Goal: Check status: Check status

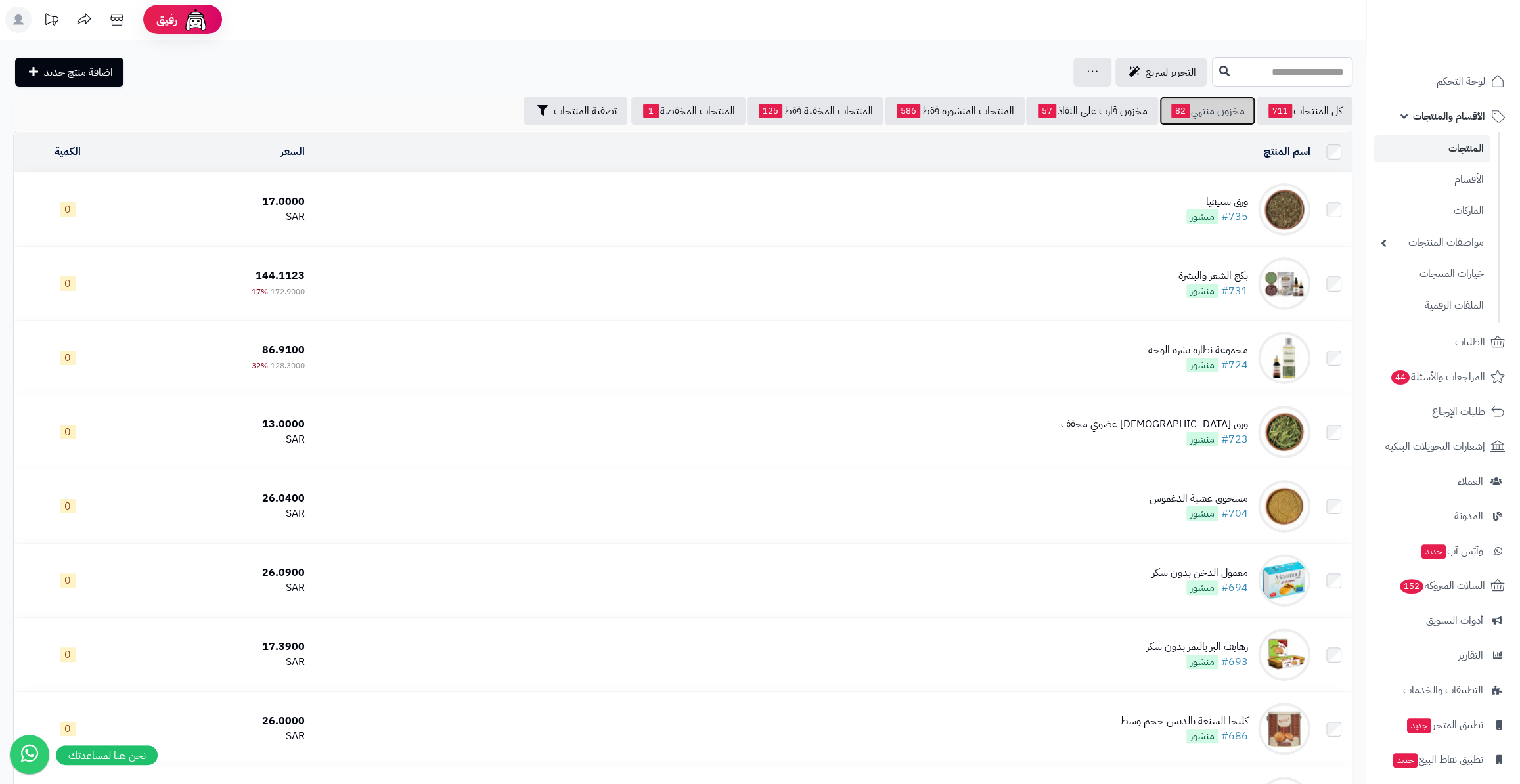
click at [1198, 100] on link "مخزون منتهي 82" at bounding box center [1207, 111] width 96 height 28
click at [1469, 353] on link "الطلبات 7" at bounding box center [1443, 342] width 138 height 31
click at [1192, 110] on link "مخزون منتهي 82" at bounding box center [1207, 111] width 96 height 28
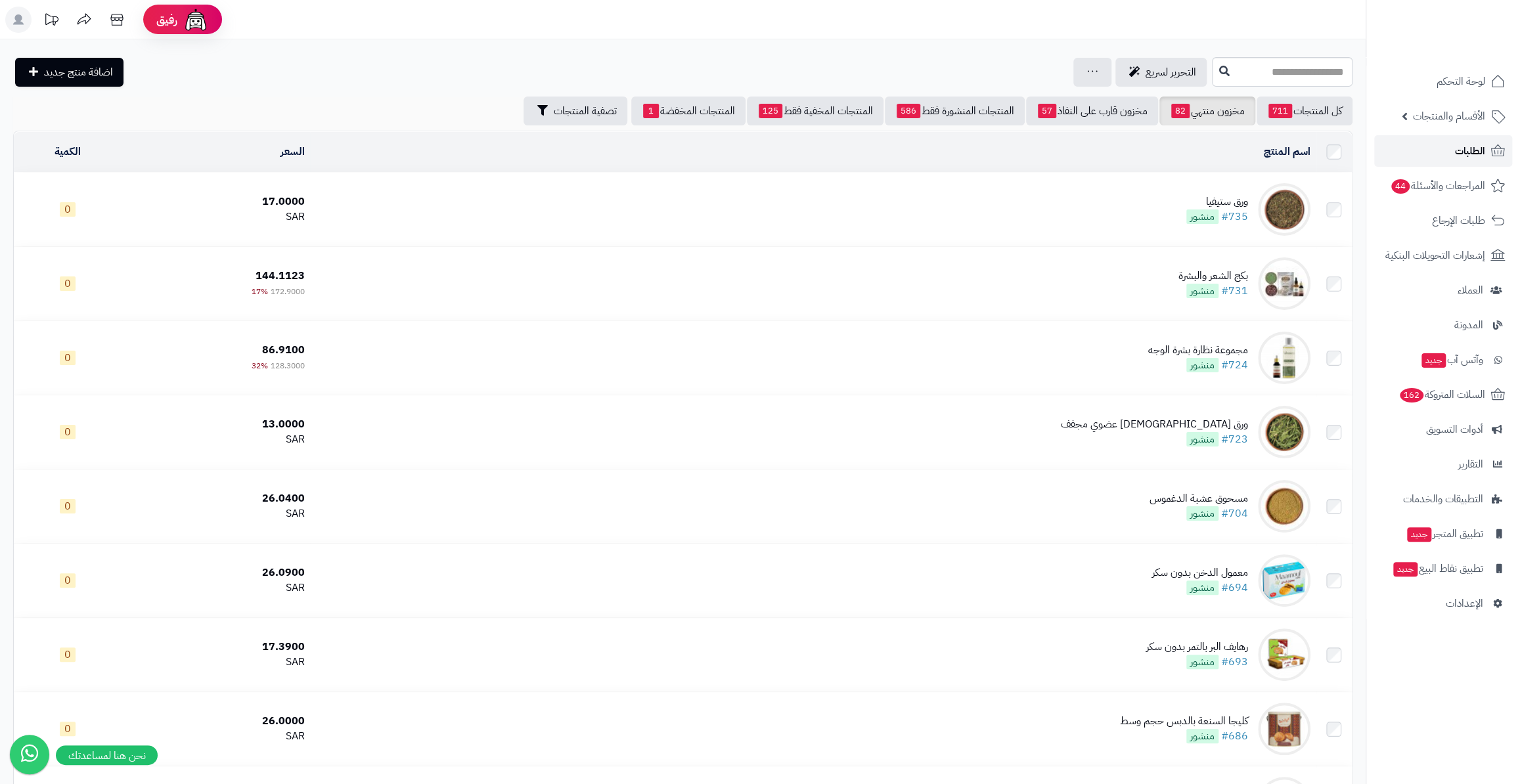
click at [1451, 157] on link "الطلبات" at bounding box center [1443, 151] width 138 height 31
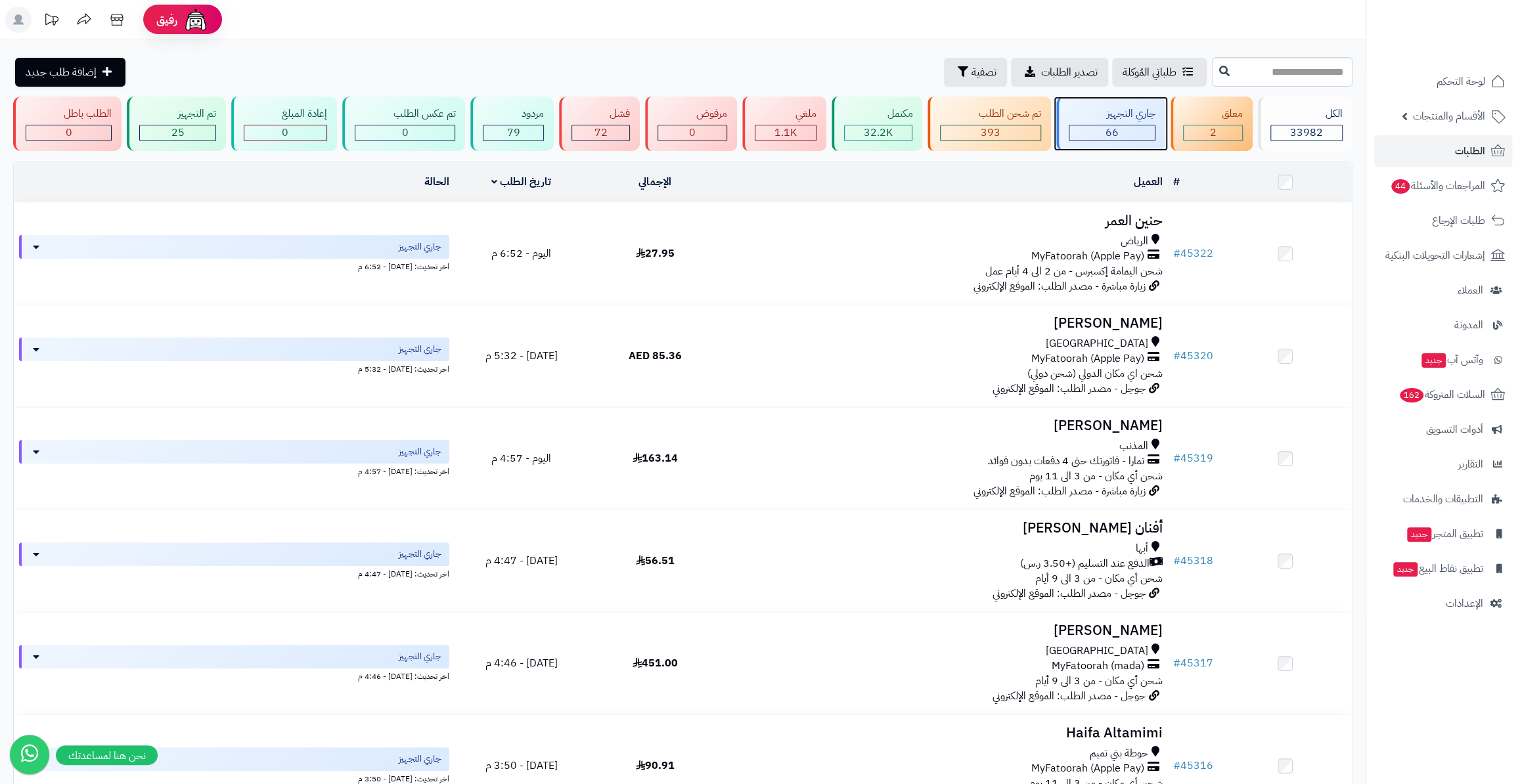
click at [1123, 144] on div "جاري التجهيز 66" at bounding box center [1111, 123] width 109 height 54
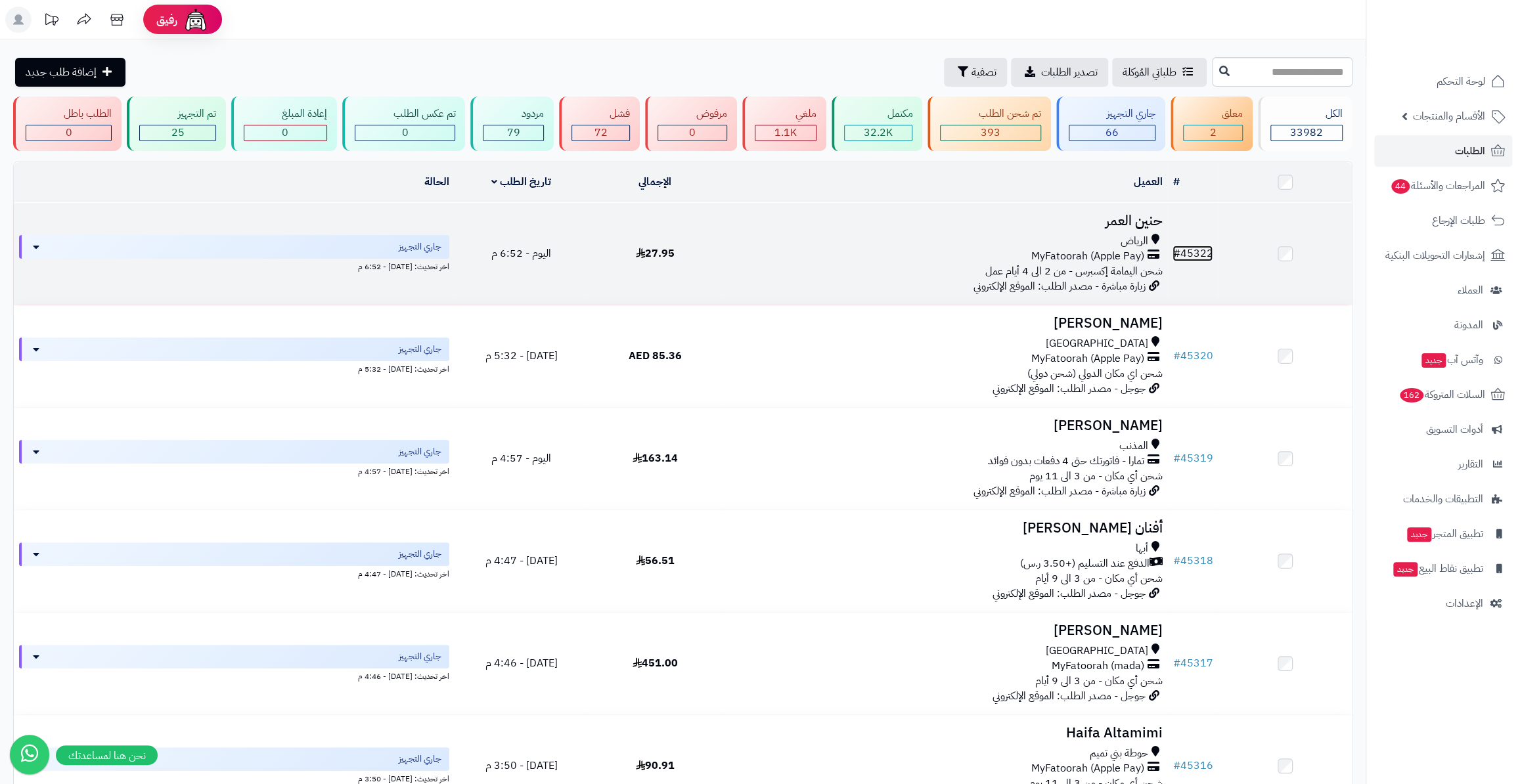
click at [1202, 250] on link "# 45322" at bounding box center [1192, 253] width 40 height 16
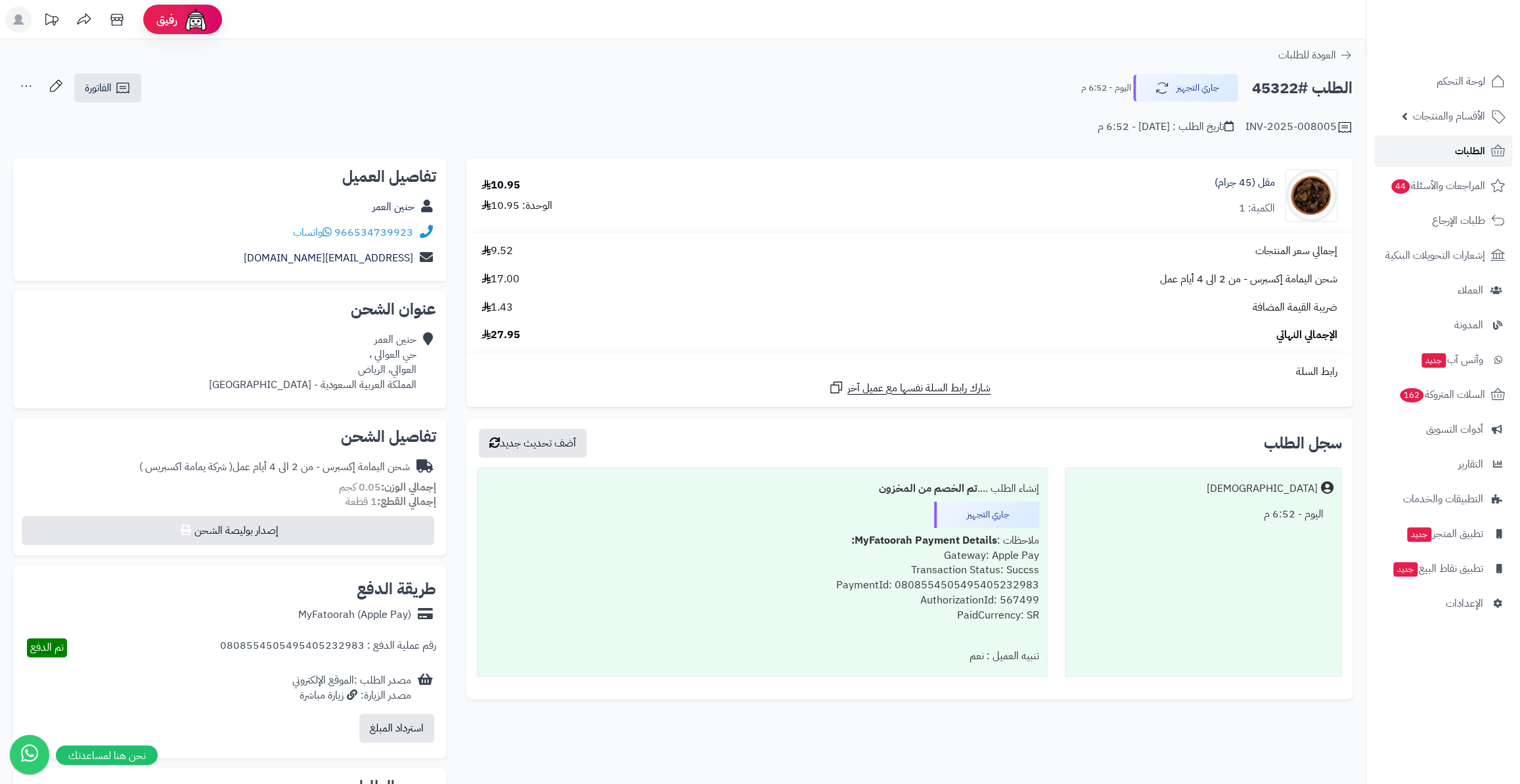
click at [1443, 159] on link "الطلبات" at bounding box center [1443, 151] width 138 height 31
